Goal: Find specific page/section: Find specific page/section

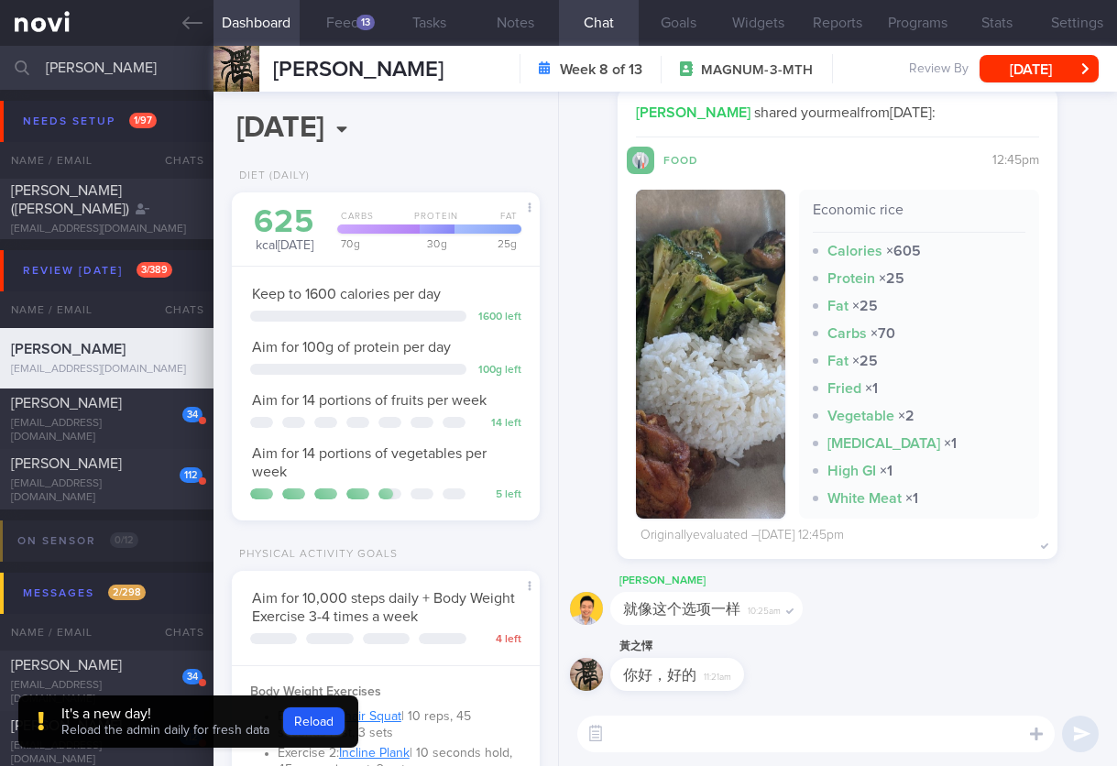
scroll to position [157, 261]
click at [322, 733] on button "Reload" at bounding box center [313, 720] width 61 height 27
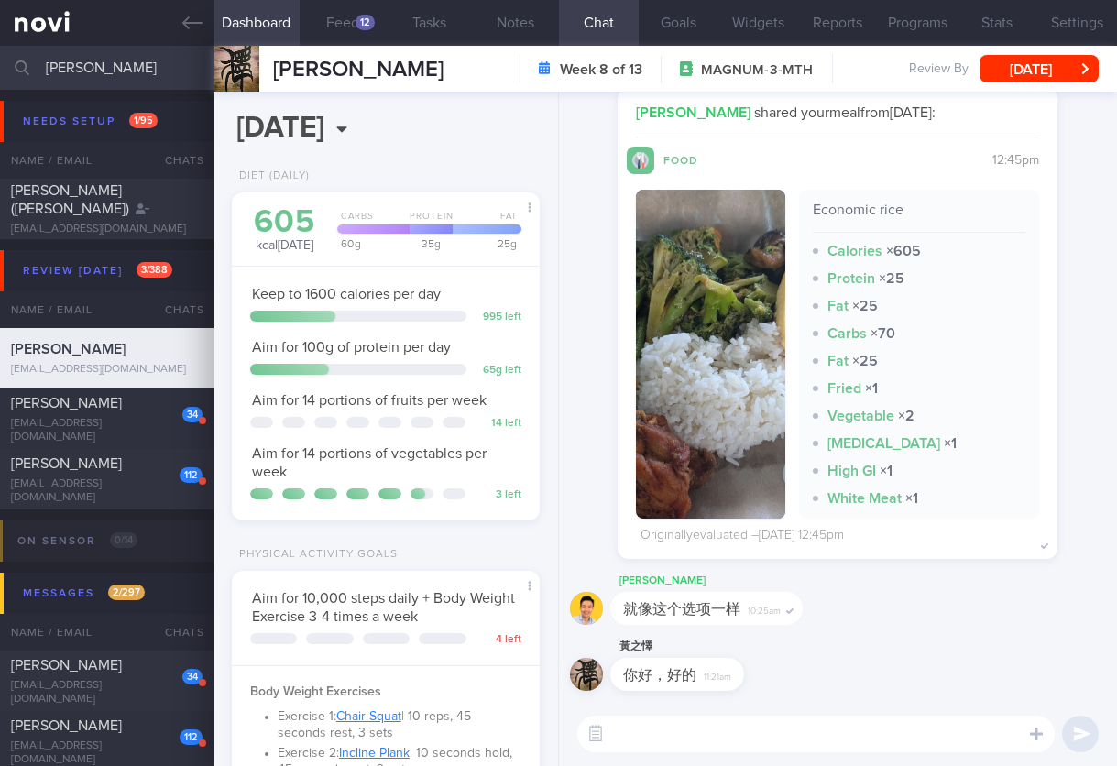
scroll to position [157, 261]
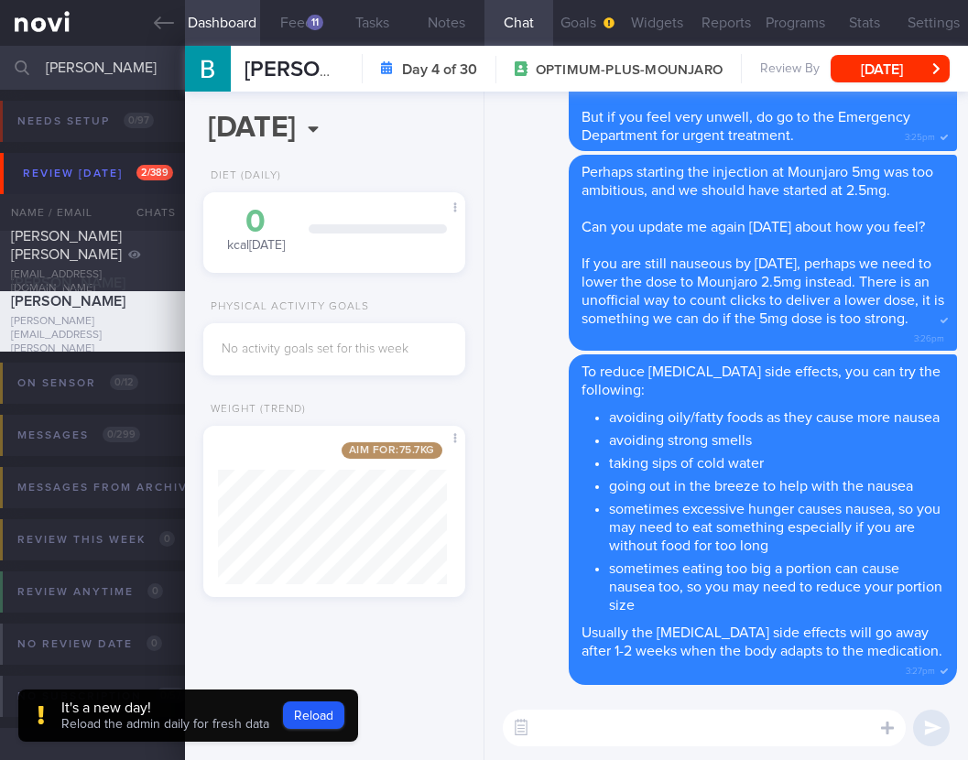
select select "8"
click at [313, 715] on button "Reload" at bounding box center [313, 715] width 61 height 27
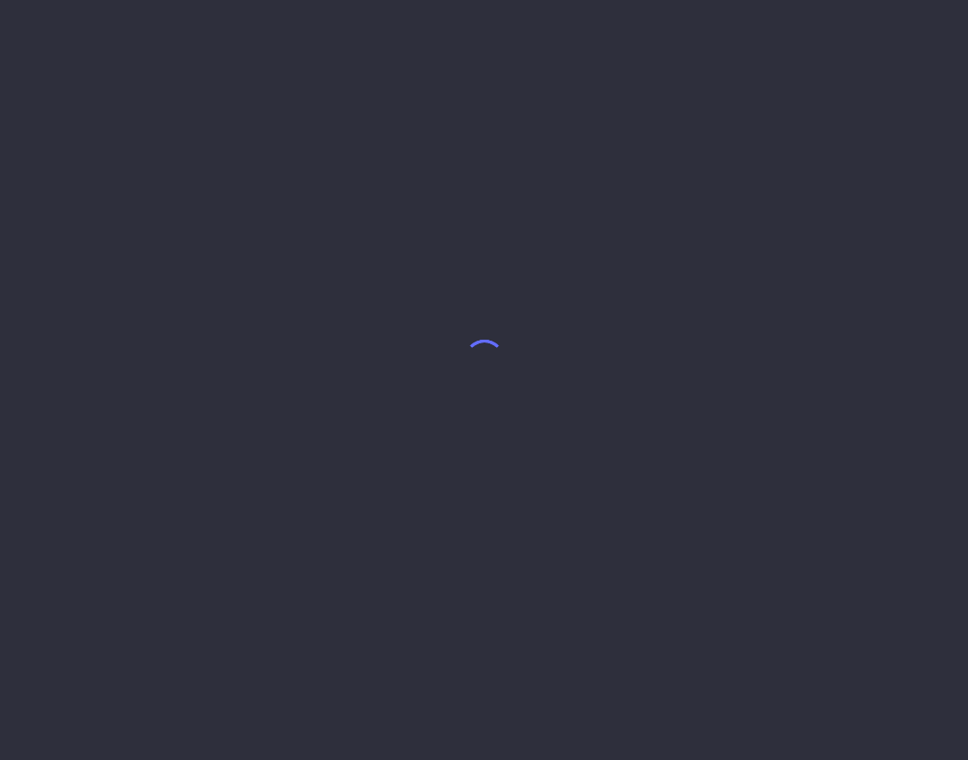
select select "8"
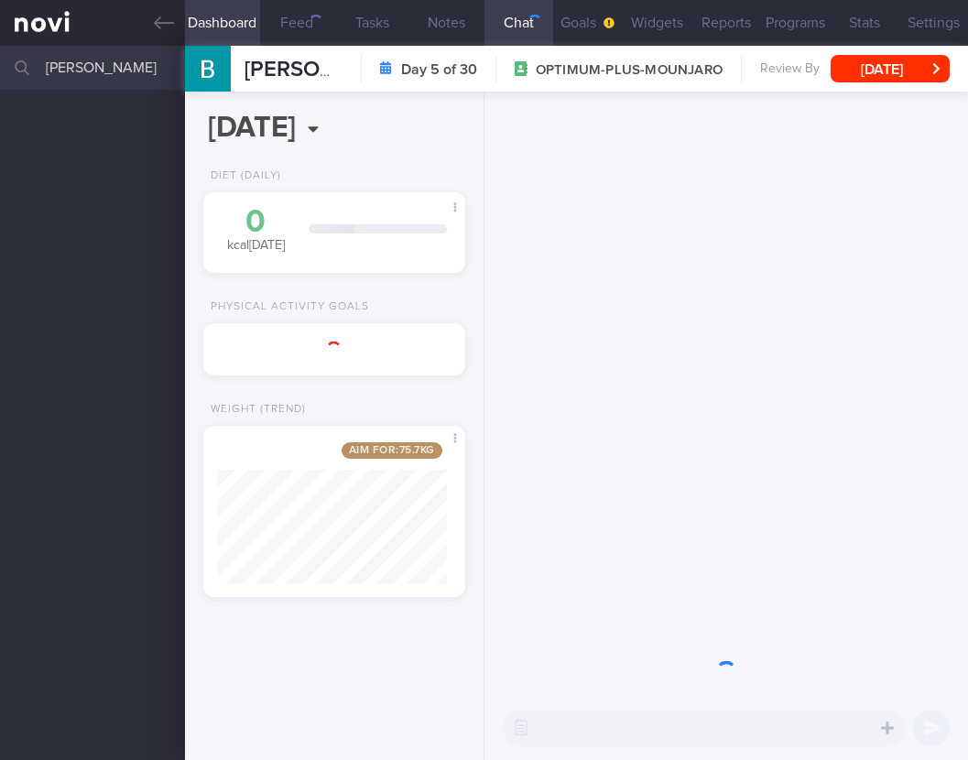
scroll to position [141, 229]
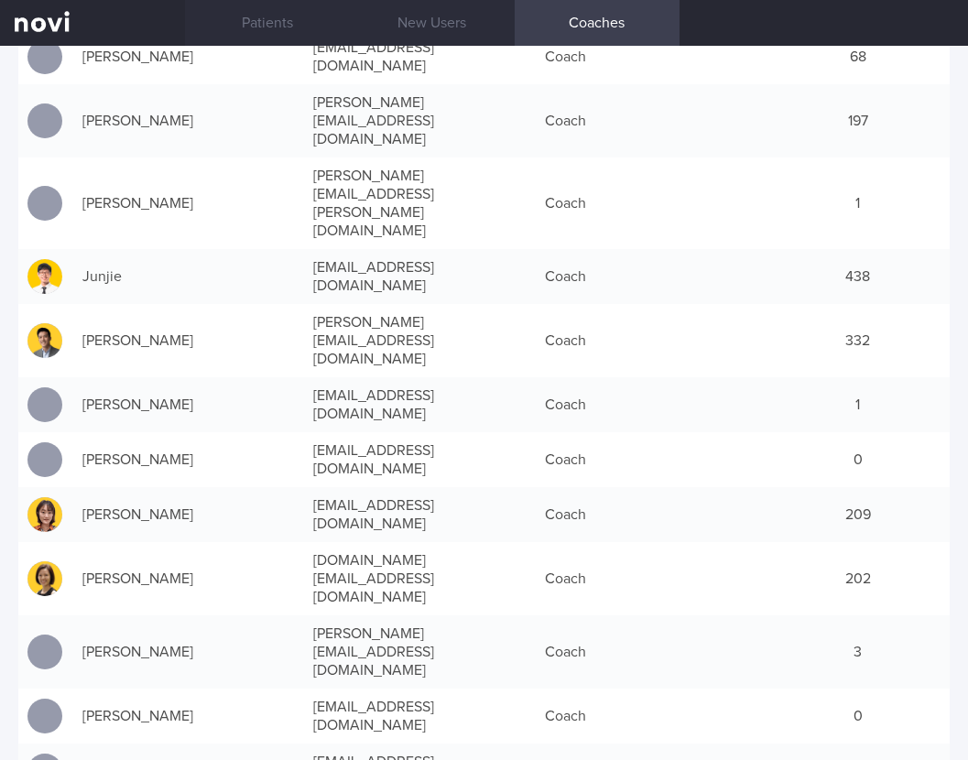
scroll to position [777, 0]
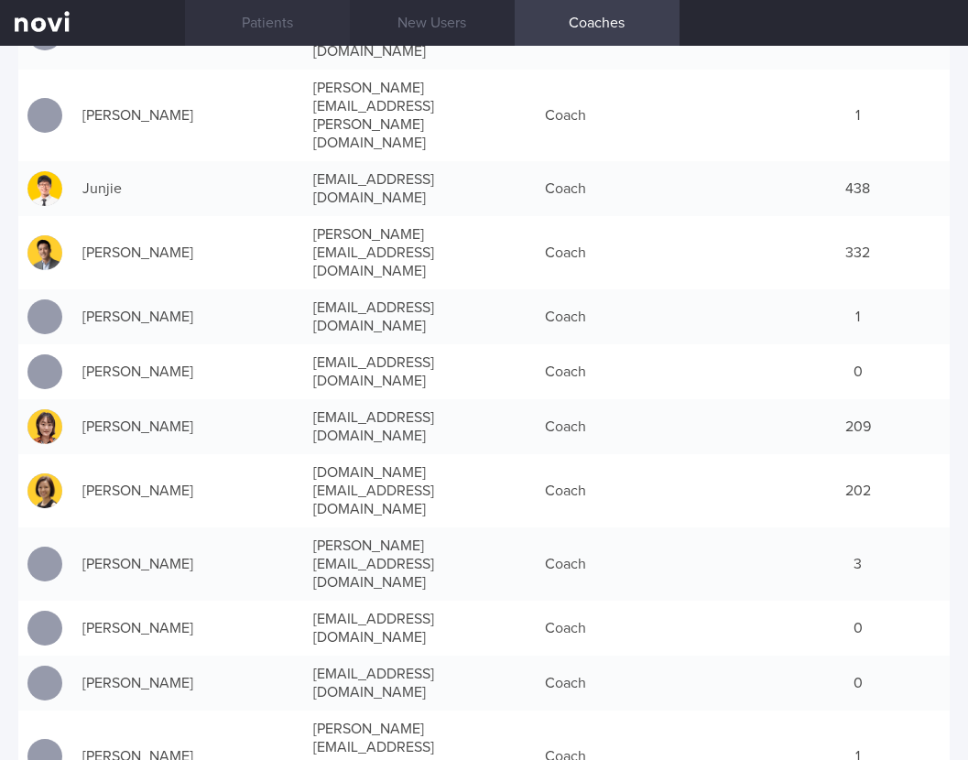
click at [311, 21] on link "Patients" at bounding box center [267, 23] width 165 height 46
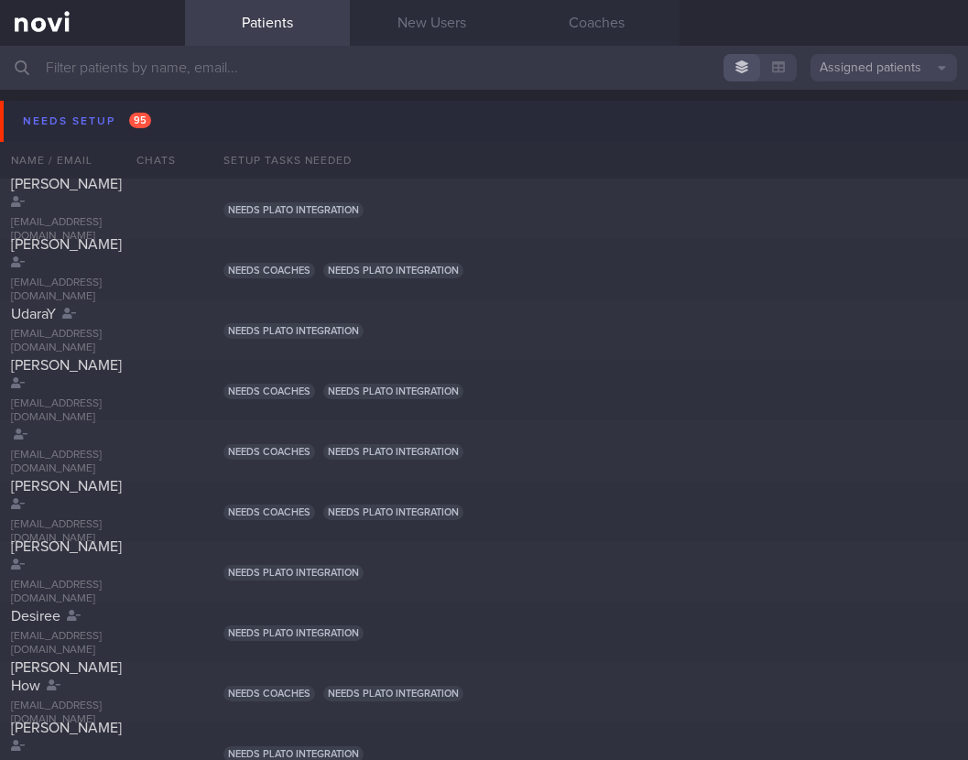
click at [165, 128] on button "Needs setup 95" at bounding box center [487, 121] width 974 height 41
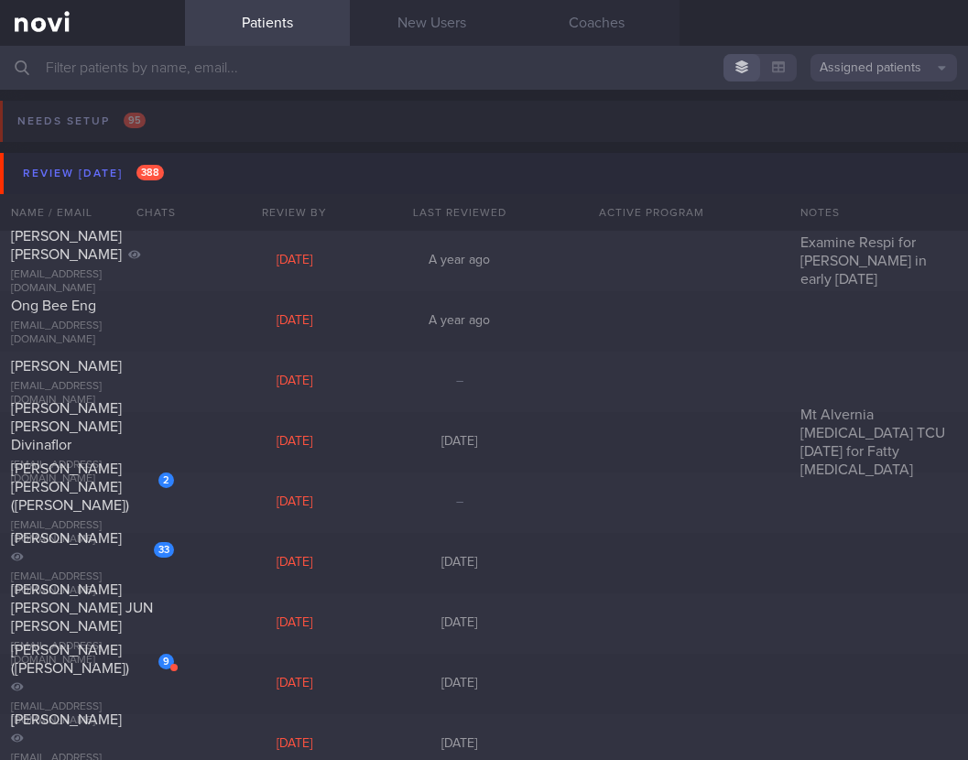
click at [172, 166] on button "Review [DATE] 388" at bounding box center [487, 173] width 974 height 41
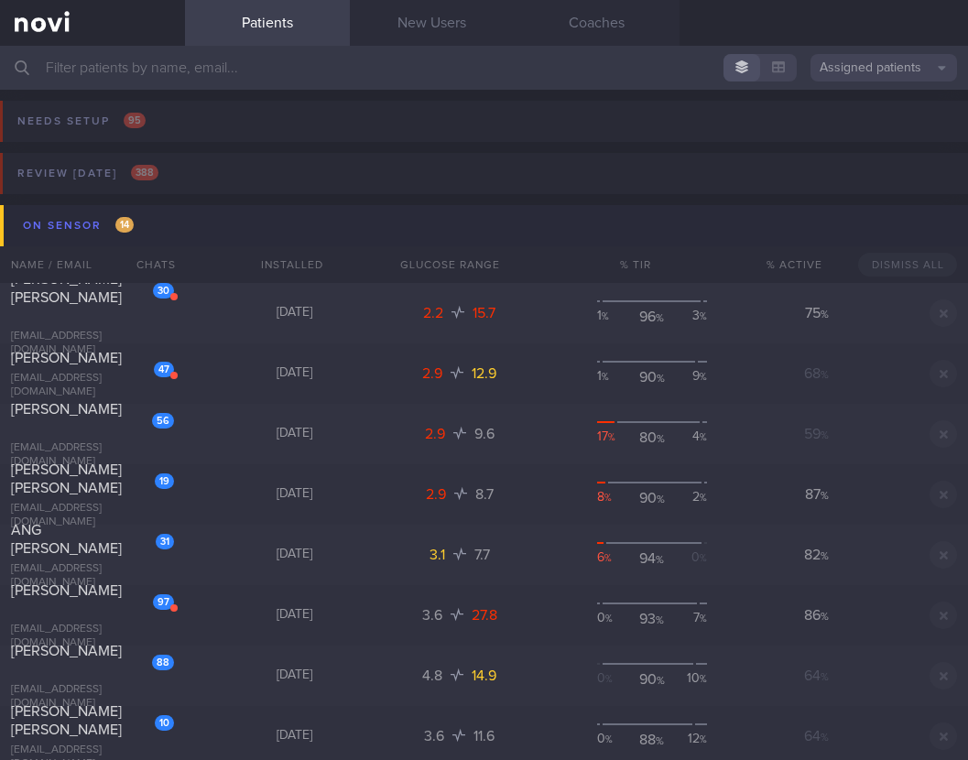
click at [211, 225] on button "On sensor 14" at bounding box center [487, 225] width 974 height 41
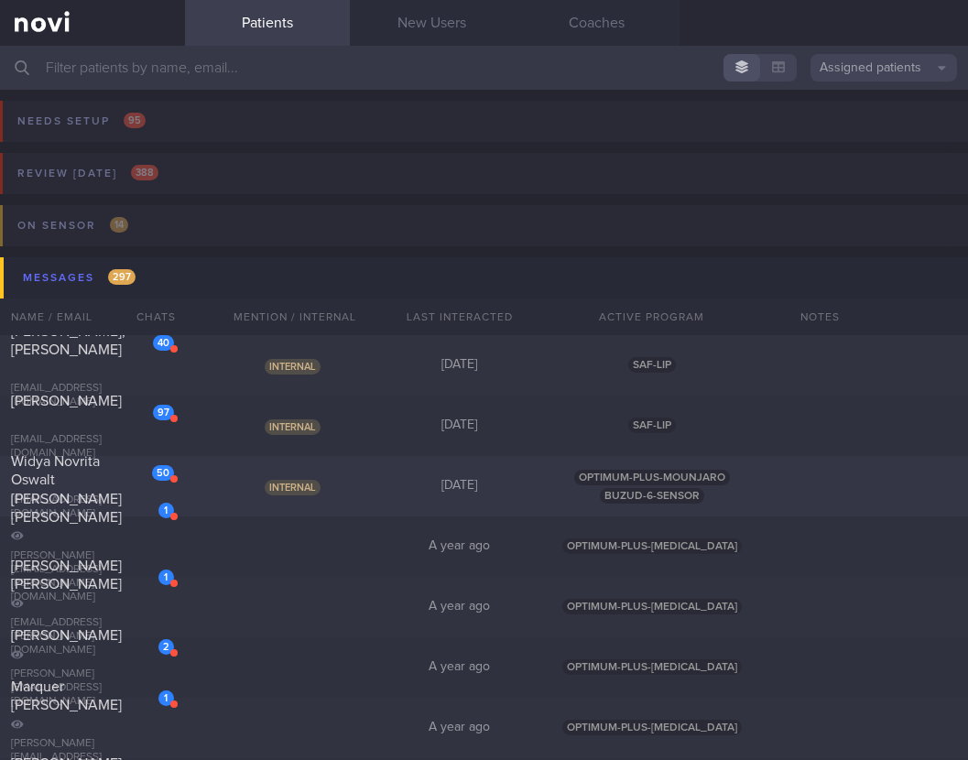
click at [412, 499] on div "50 Widya Novrita [PERSON_NAME] [EMAIL_ADDRESS][DOMAIN_NAME] Internal [DATE] OPT…" at bounding box center [484, 486] width 968 height 60
select select "7"
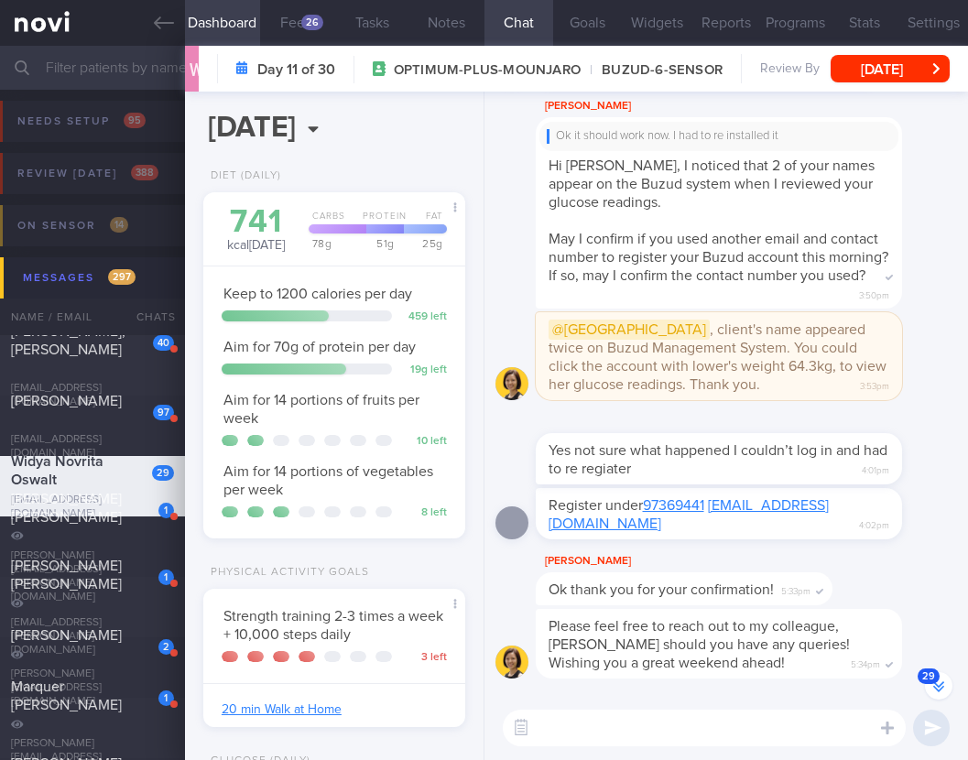
scroll to position [-474, 0]
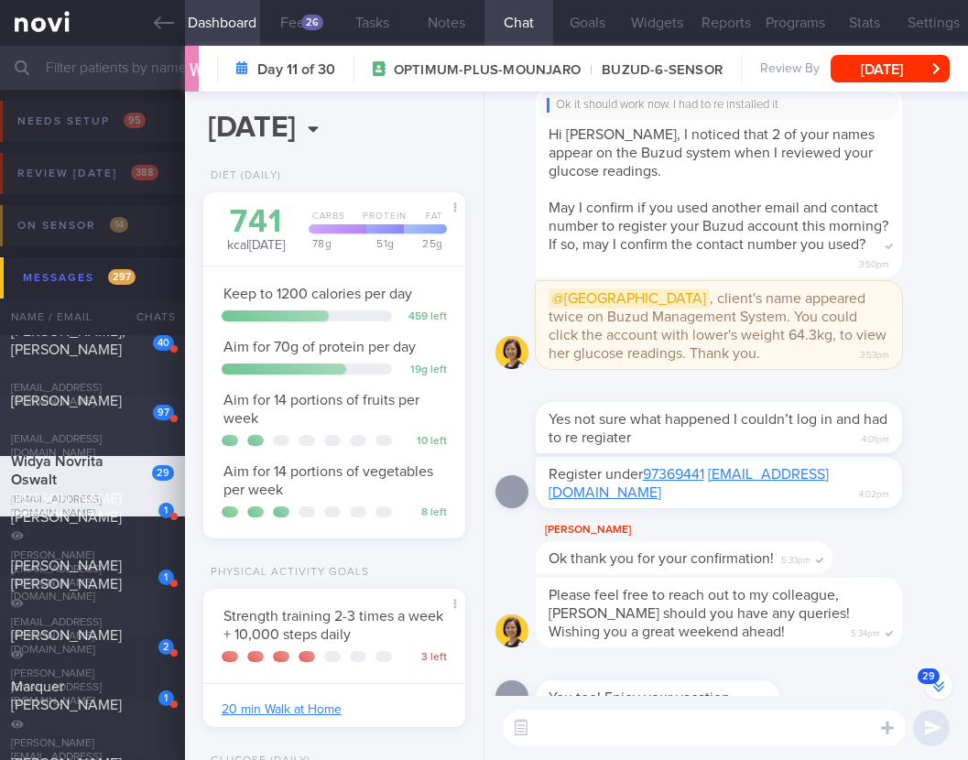
click at [153, 442] on div "[EMAIL_ADDRESS][DOMAIN_NAME]" at bounding box center [92, 446] width 163 height 27
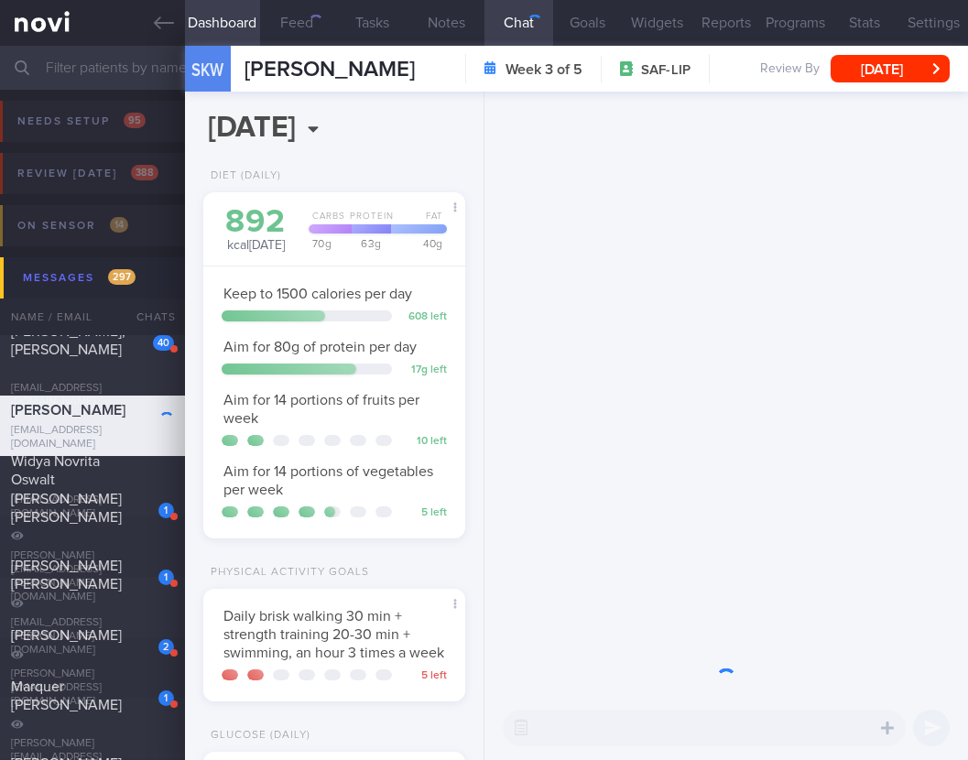
scroll to position [159, 223]
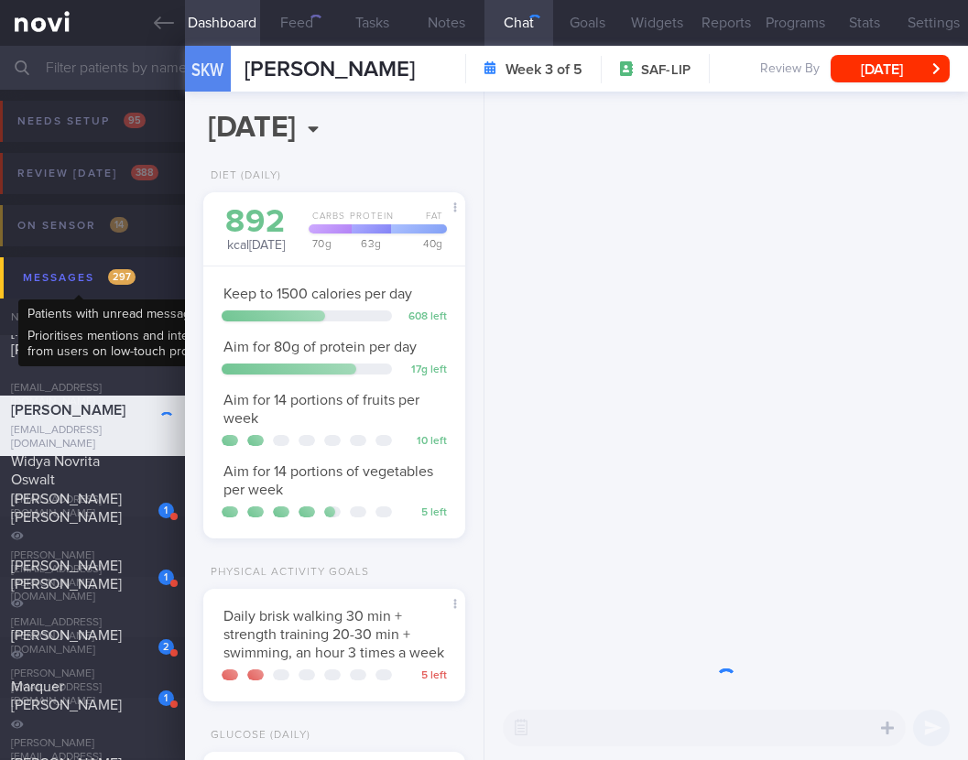
click at [130, 277] on span "297" at bounding box center [121, 277] width 27 height 16
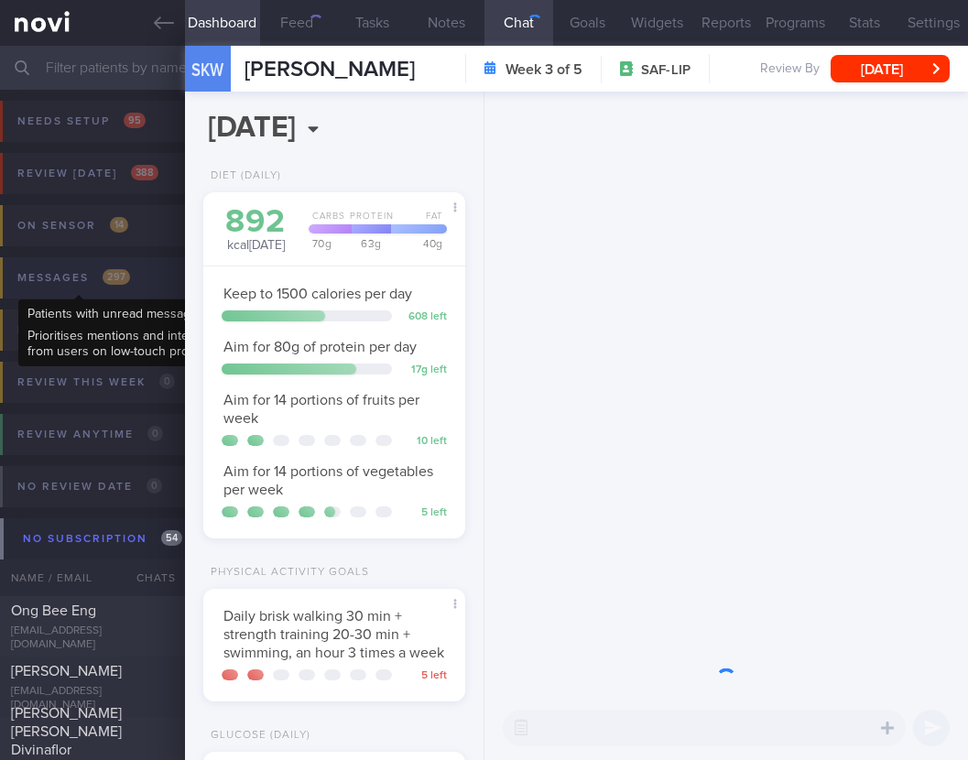
click at [131, 276] on div "Messages 297" at bounding box center [74, 278] width 122 height 25
